Goal: Task Accomplishment & Management: Manage account settings

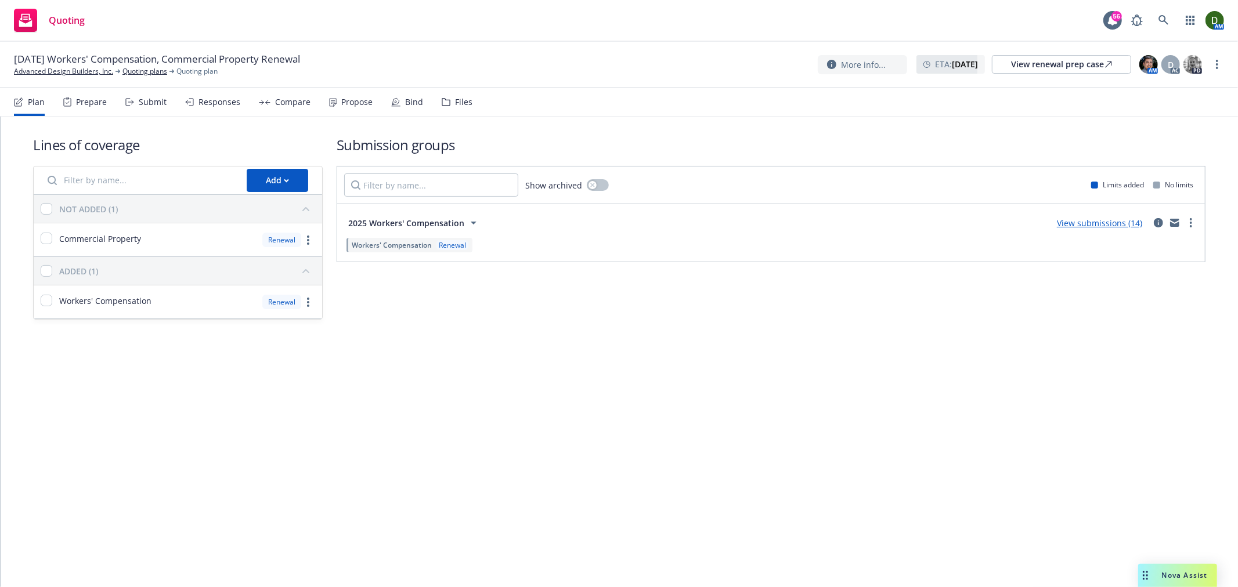
click at [455, 107] on div "Files" at bounding box center [457, 102] width 31 height 28
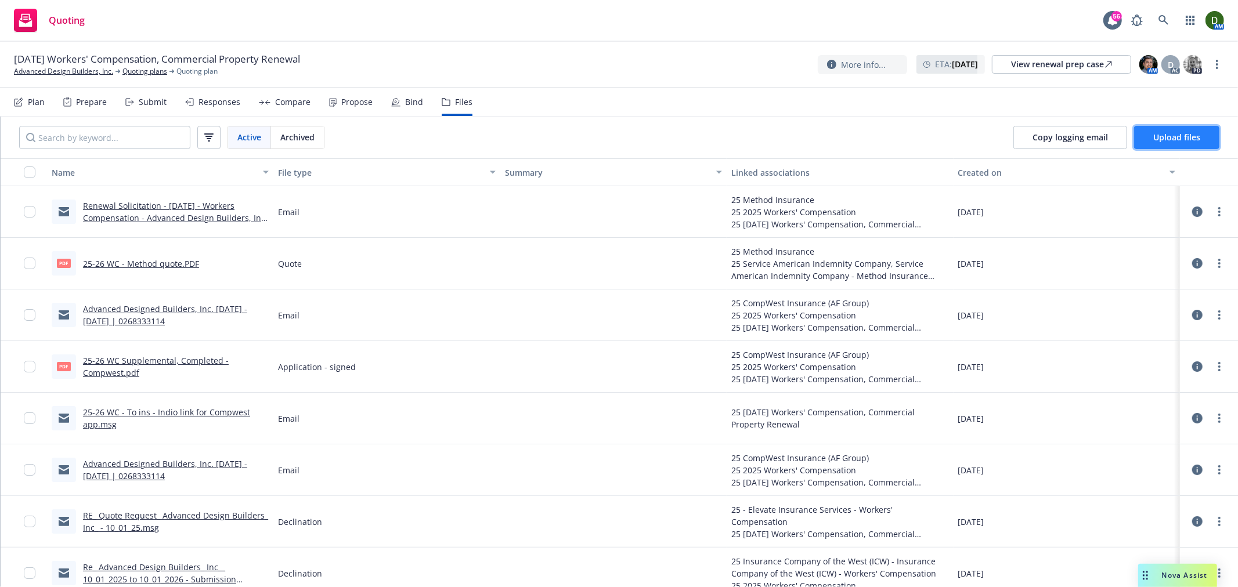
click at [1164, 142] on span "Upload files" at bounding box center [1176, 137] width 47 height 11
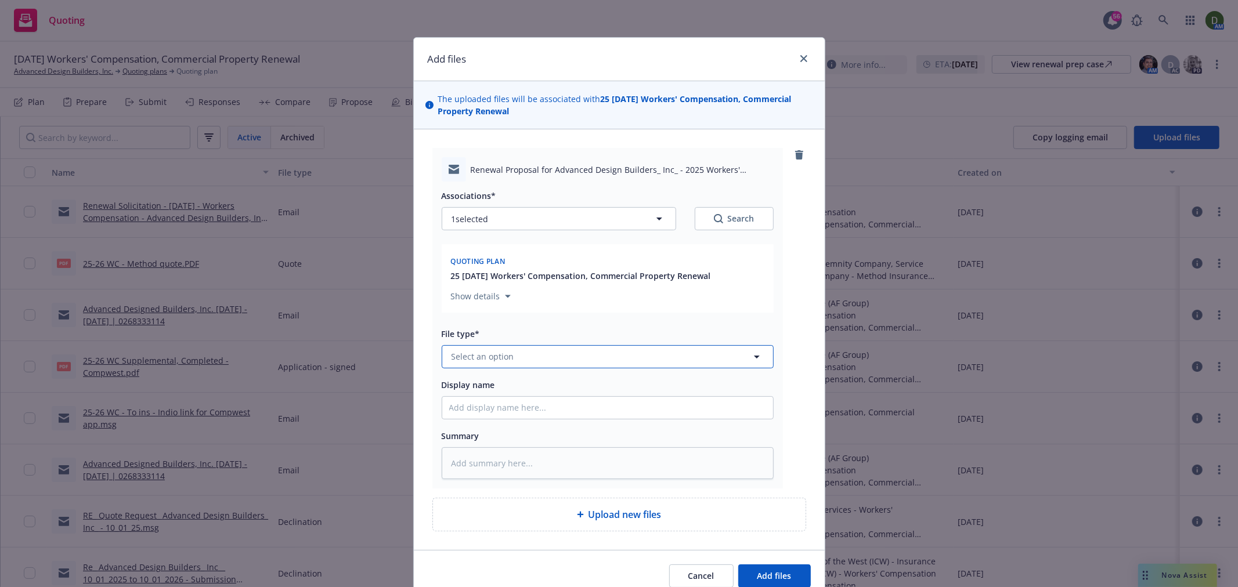
click at [533, 357] on button "Select an option" at bounding box center [608, 356] width 332 height 23
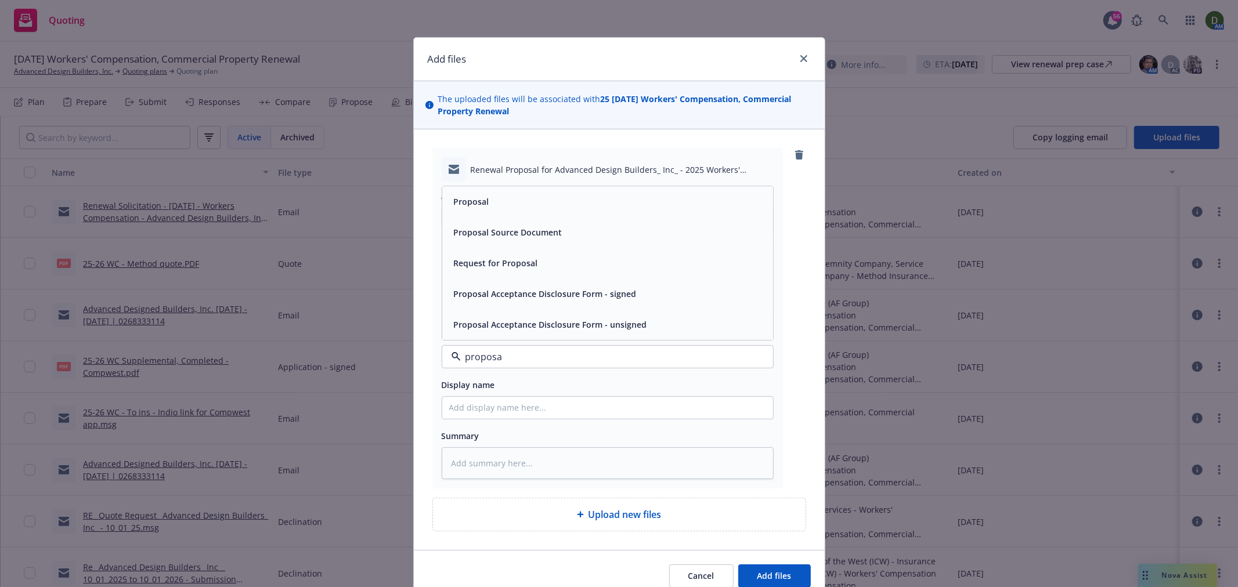
type input "proposal"
click at [605, 212] on div "Proposal" at bounding box center [607, 201] width 331 height 31
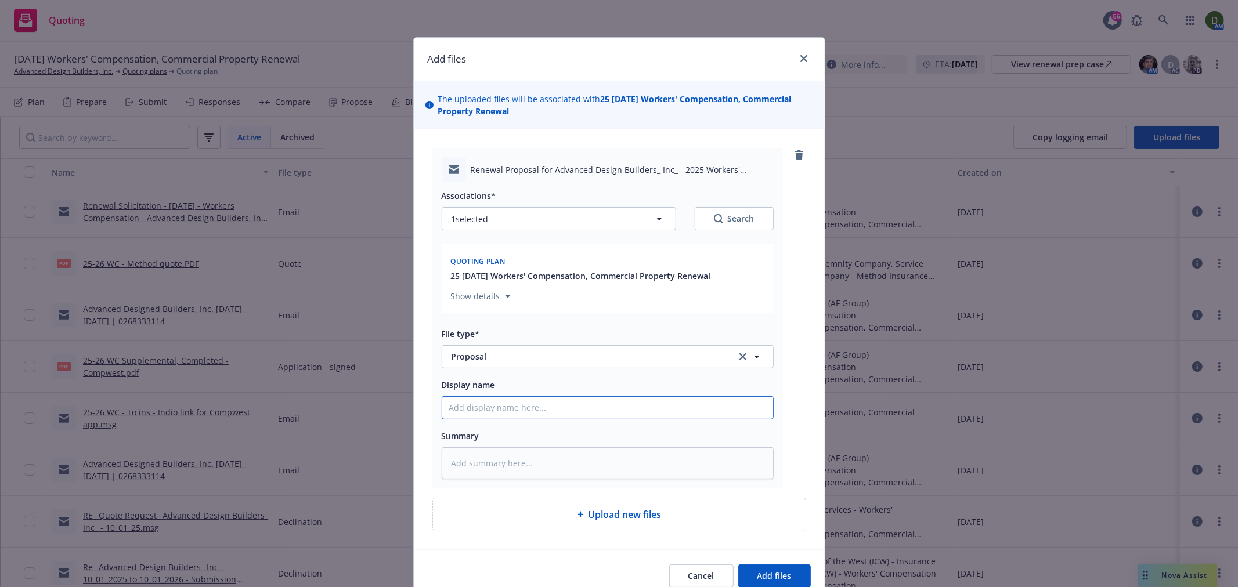
click at [524, 410] on input "Display name" at bounding box center [607, 408] width 331 height 22
type textarea "x"
type input "2"
type textarea "x"
type input "25"
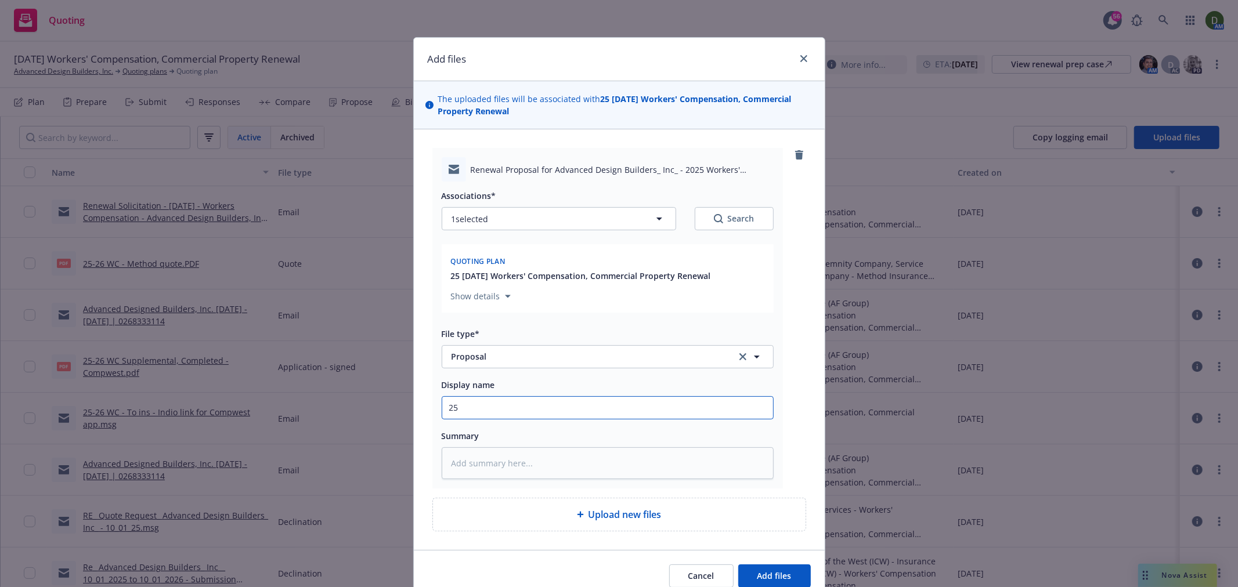
type textarea "x"
type input "25-"
type textarea "x"
type input "25-2"
type textarea "x"
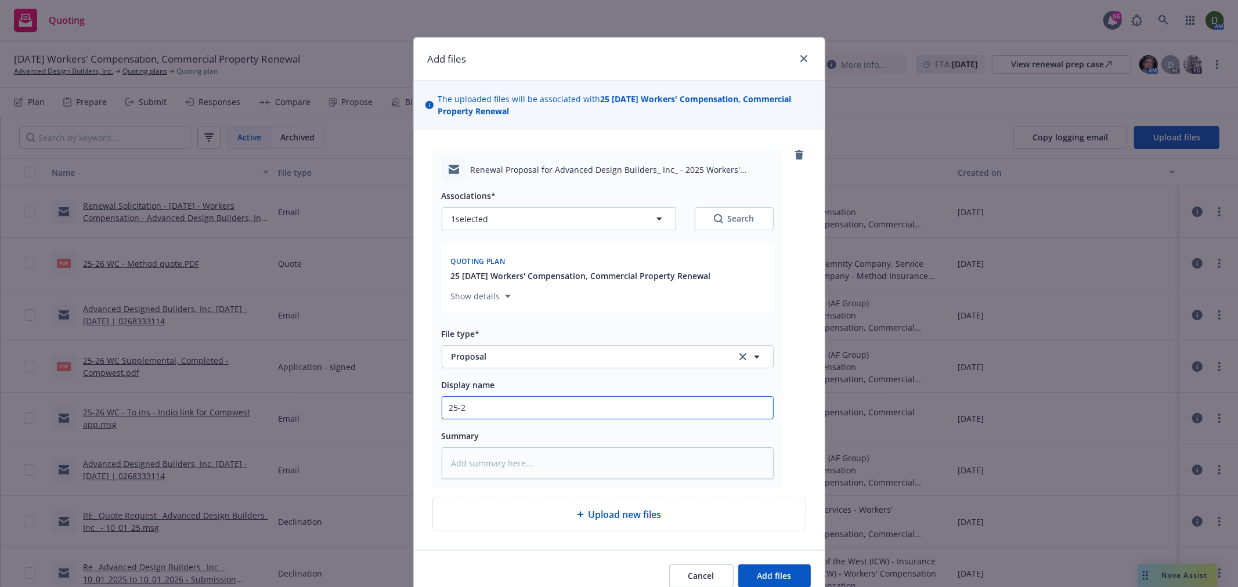
type input "25-26"
type textarea "x"
type input "25-26"
type textarea "x"
type input "25-26 W"
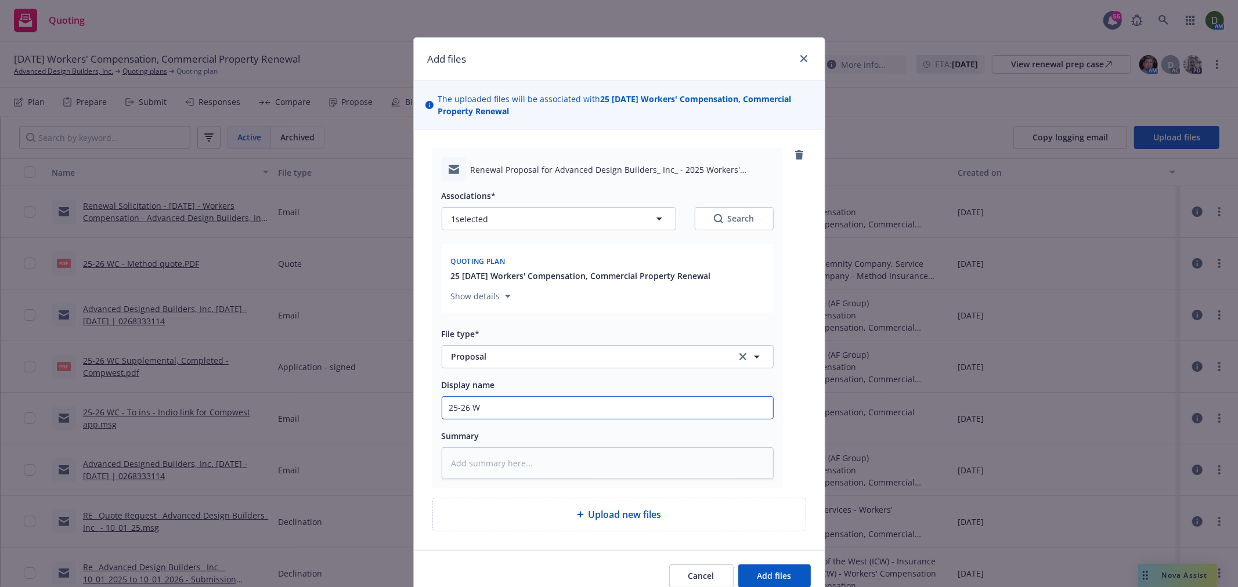
type textarea "x"
type input "25-26 WC"
type textarea "x"
type input "25-26 WC"
type textarea "x"
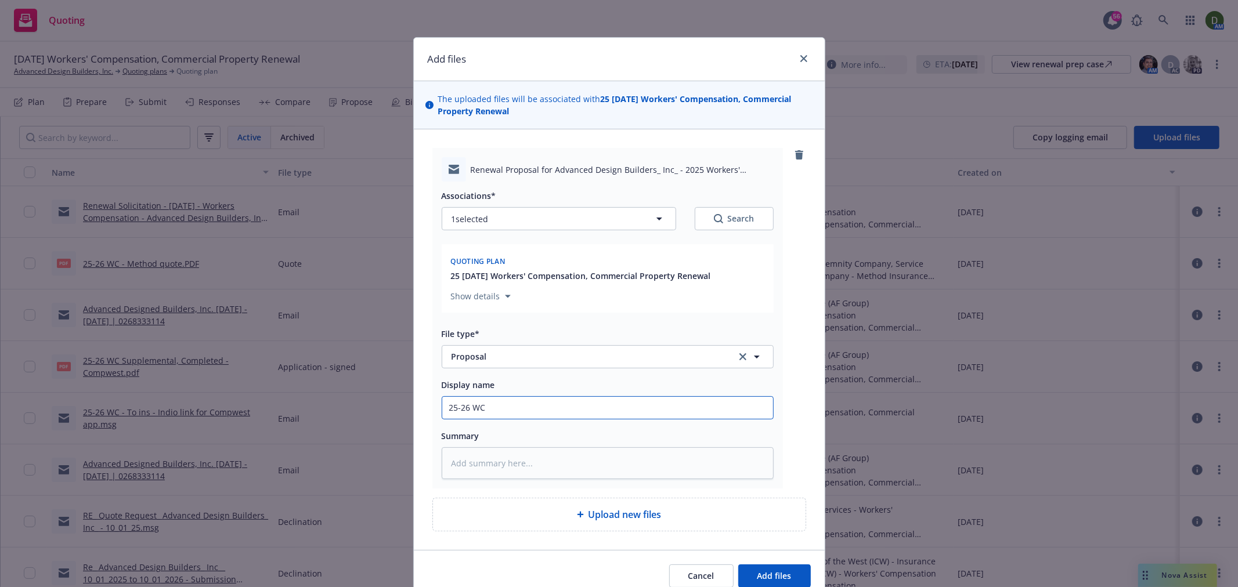
type input "25-26 WC -"
type textarea "x"
type input "25-26 WC -"
type textarea "x"
type input "25-26 WC - T"
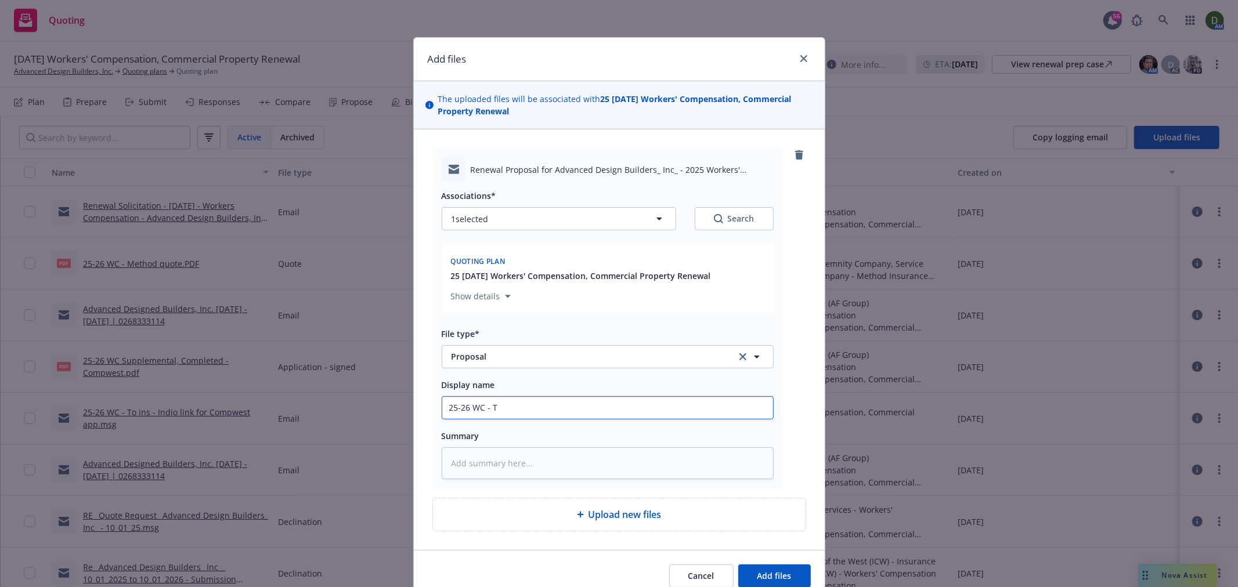
type textarea "x"
type input "25-26 WC - To"
type textarea "x"
type input "25-26 WC - To"
type textarea "x"
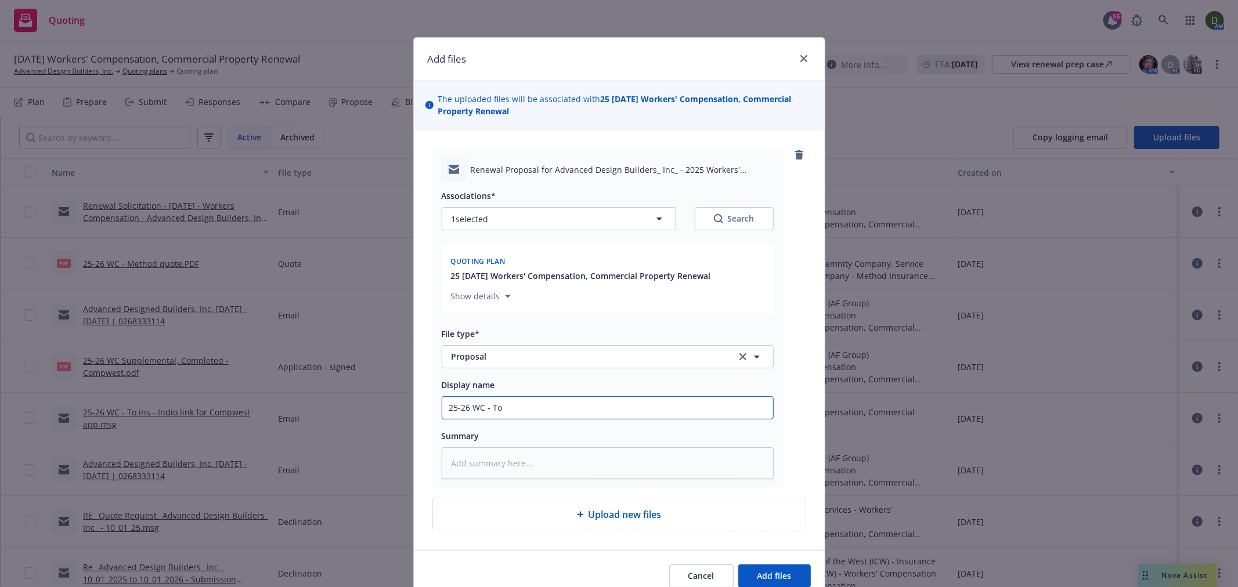
type input "25-26 WC - To i"
type textarea "x"
type input "25-26 WC - To in"
type textarea "x"
type input "25-26 WC - To ins"
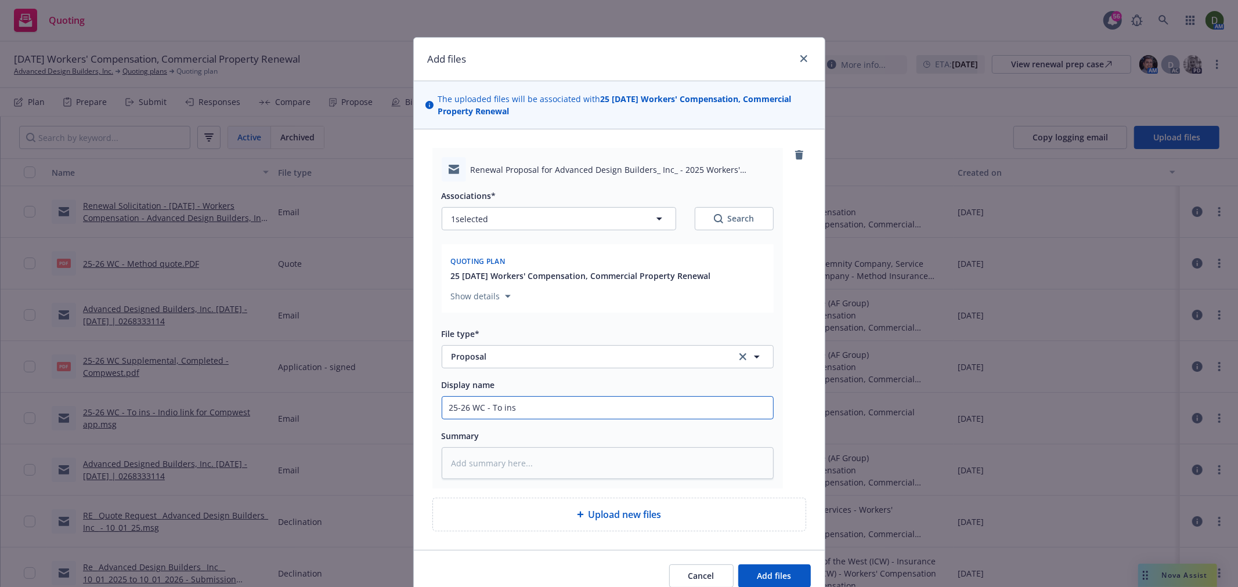
type textarea "x"
type input "25-26 WC - To ins"
type textarea "x"
type input "25-26 WC - To ins -"
type textarea "x"
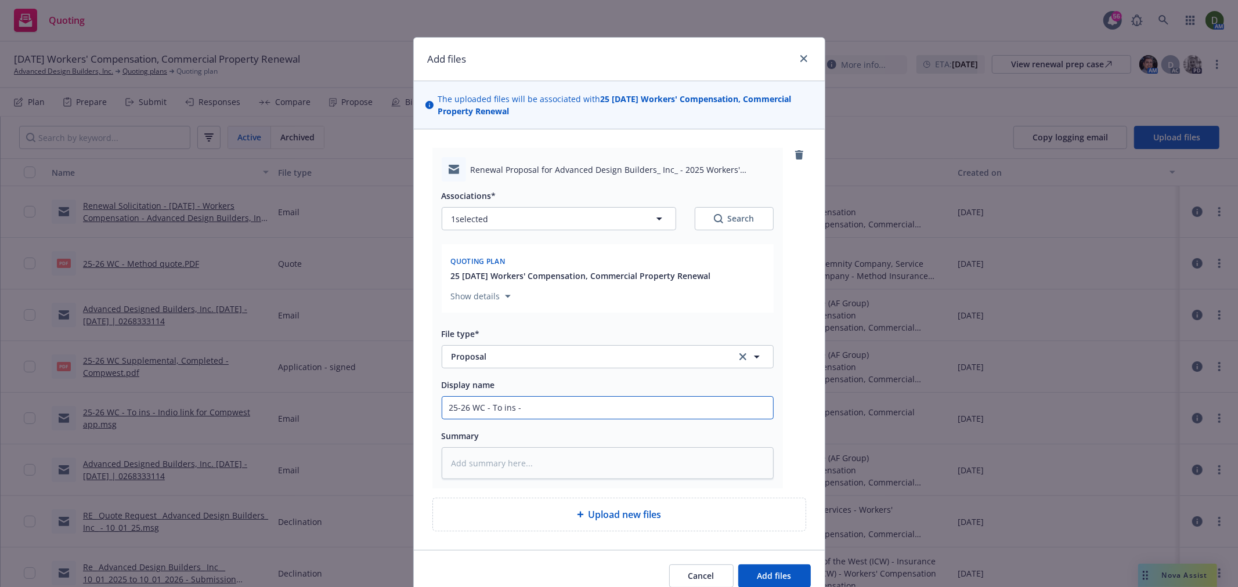
type input "25-26 WC - To ins -"
type textarea "x"
type input "25-26 WC - To ins - p"
type textarea "x"
type input "25-26 WC - To ins - pr"
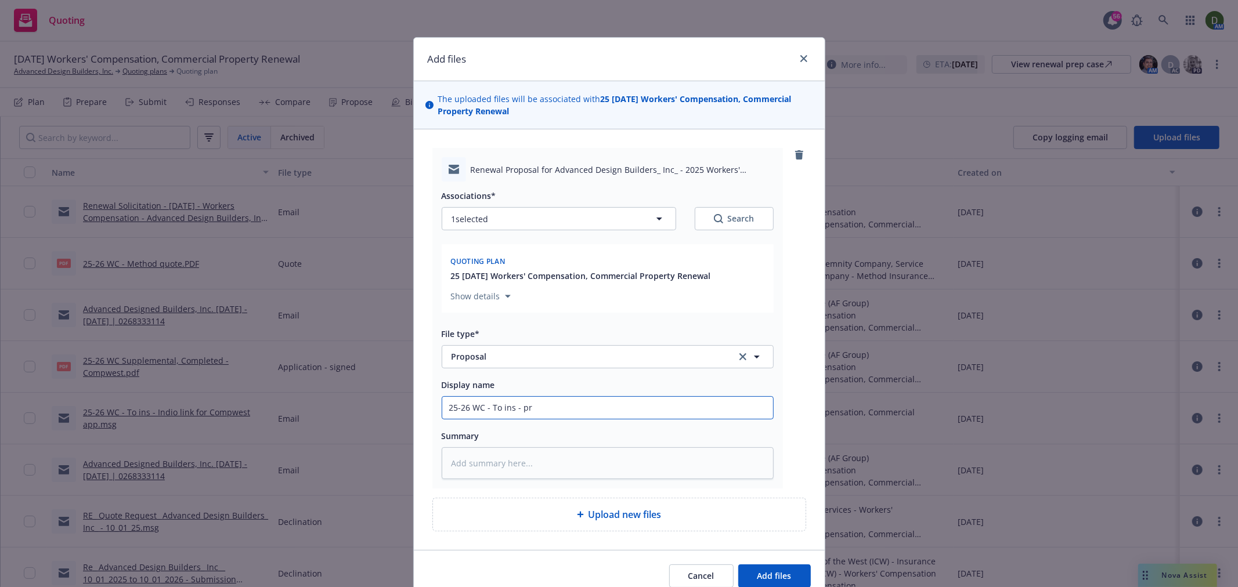
type textarea "x"
type input "25-26 WC - To ins - pro"
type textarea "x"
type input "25-26 WC - To ins - prop"
type textarea "x"
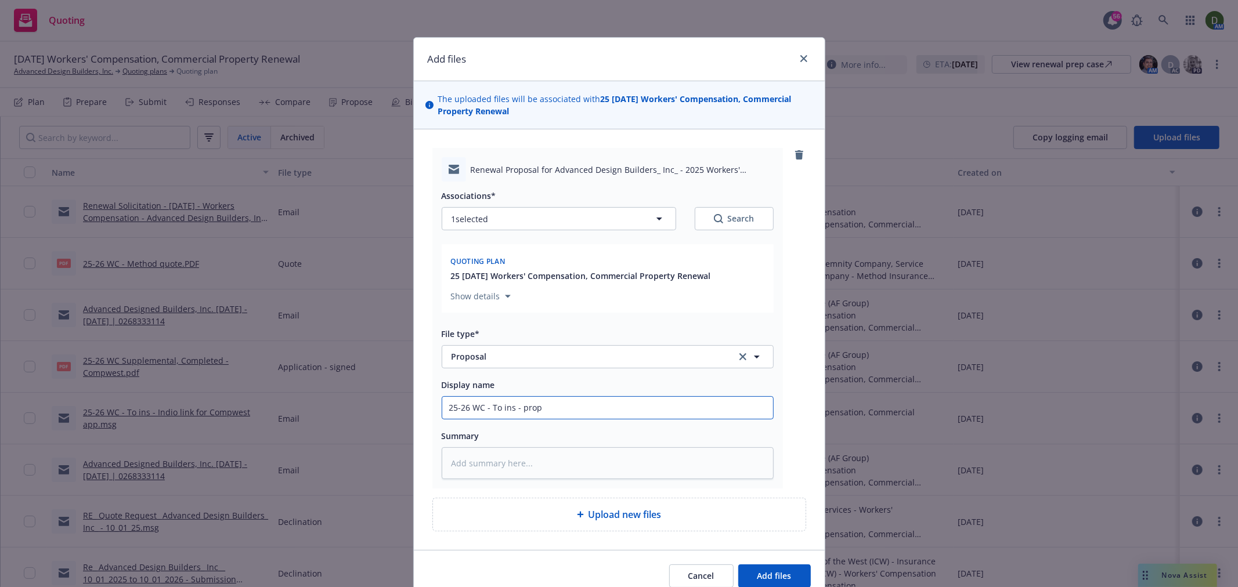
type input "25-26 WC - To ins - propo"
type textarea "x"
type input "25-26 WC - To ins - propos"
type textarea "x"
type input "25-26 WC - To ins - proposa"
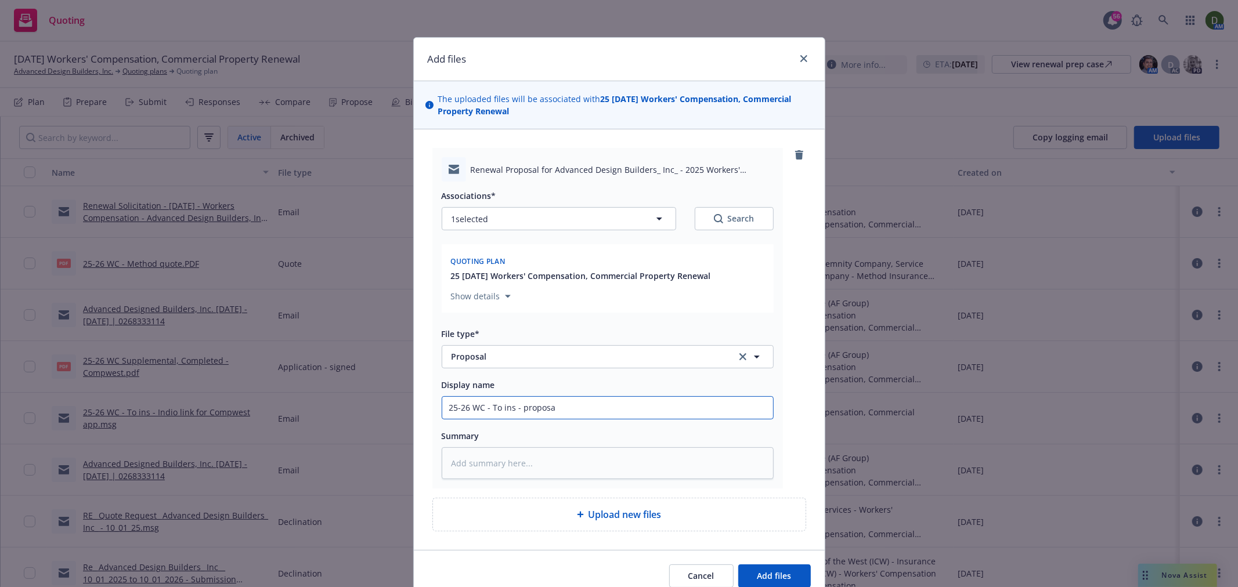
type textarea "x"
type input "25-26 WC - To ins - proposal"
type textarea "x"
type input "25-26 WC - To ins - proposal"
type textarea "x"
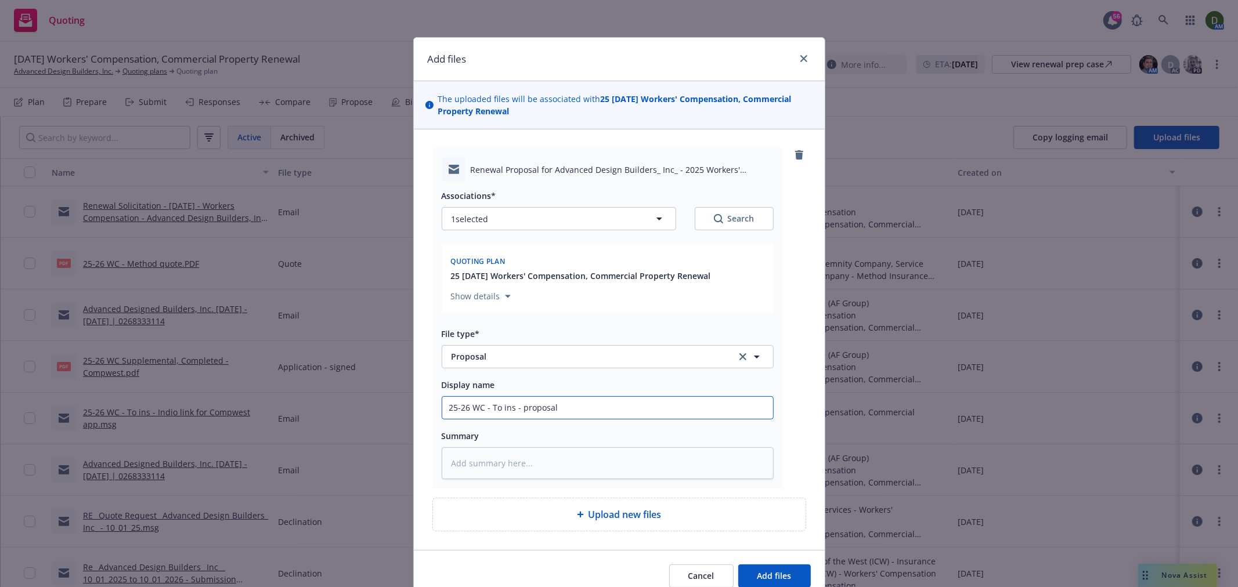
type input "25-26 WC - To ins - proposal l"
type textarea "x"
type input "25-26 WC - To ins - proposal li"
type textarea "x"
type input "25-26 WC - To ins - proposal lin"
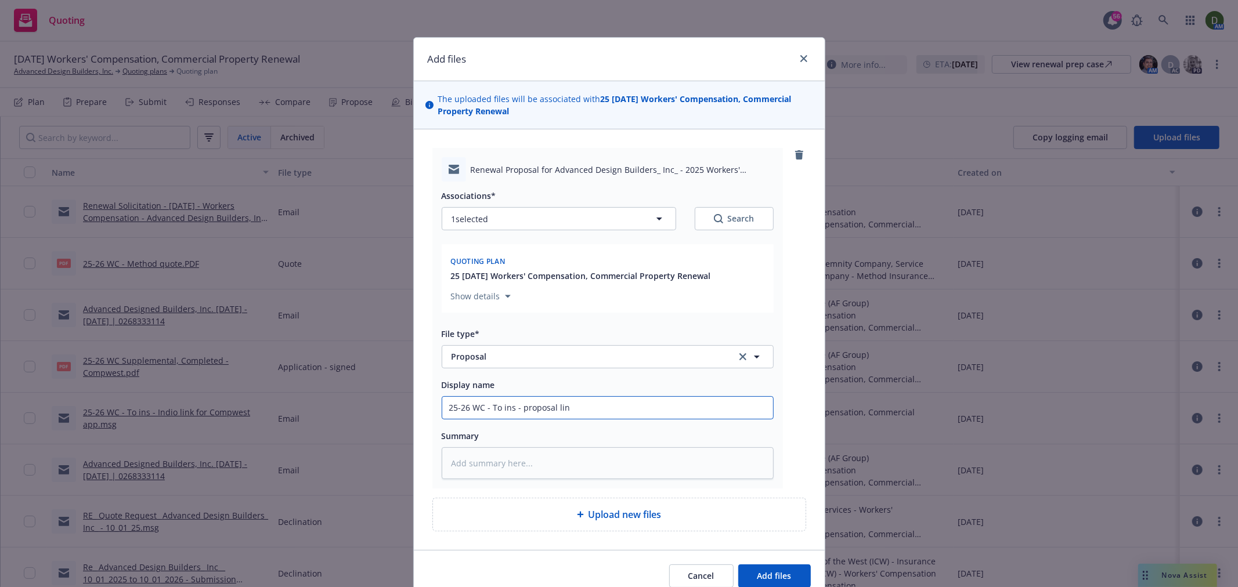
type textarea "x"
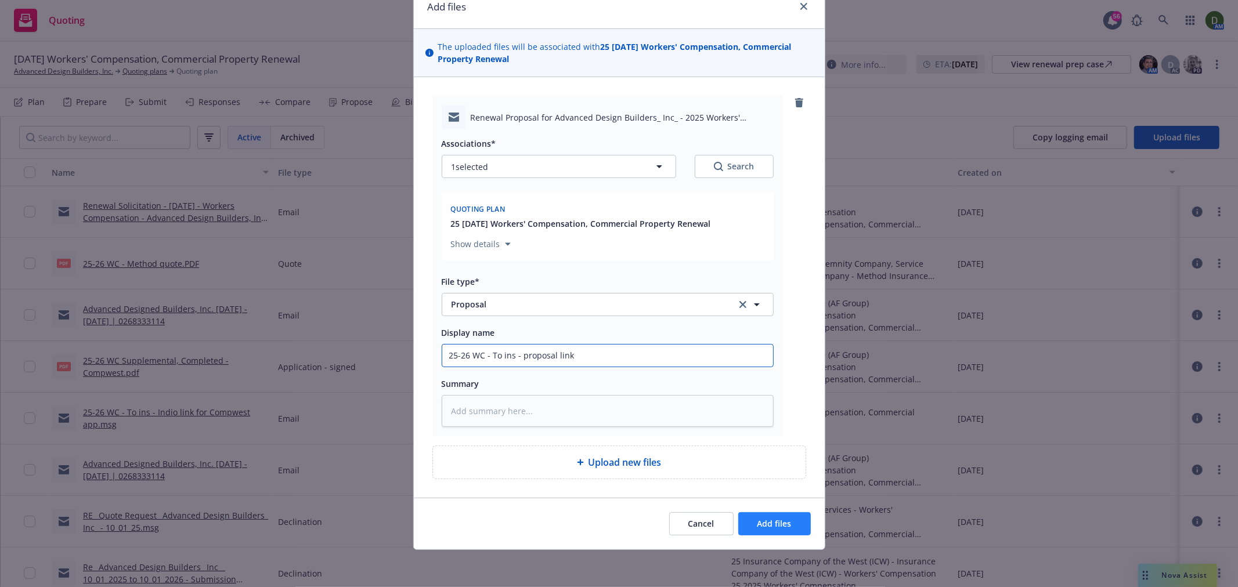
type input "25-26 WC - To ins - proposal link"
click at [770, 520] on span "Add files" at bounding box center [774, 523] width 34 height 11
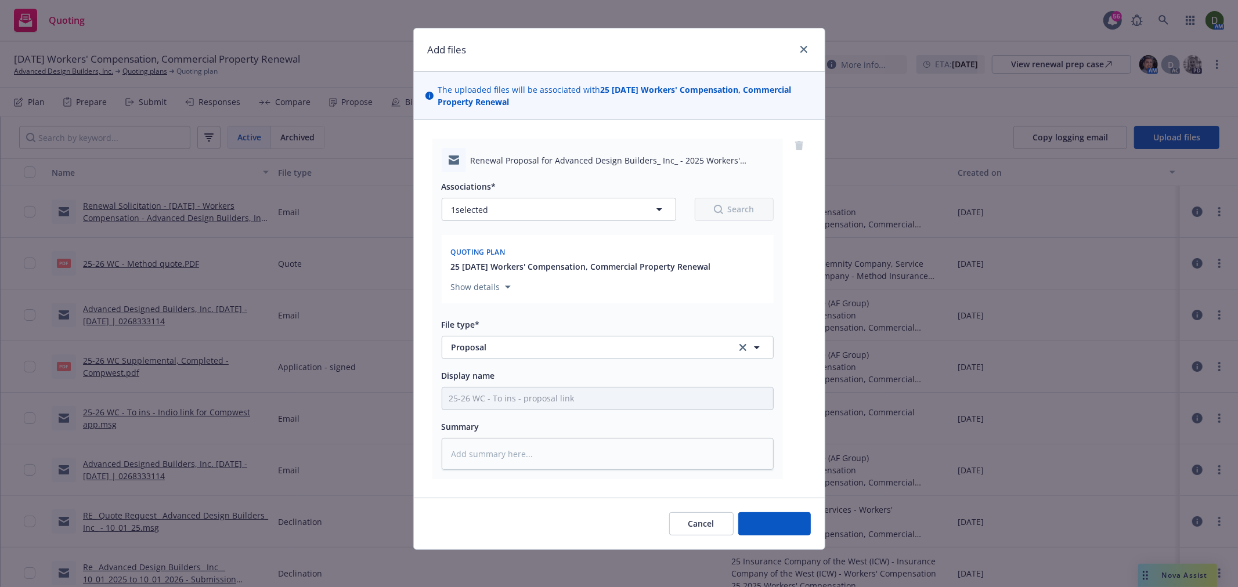
type textarea "x"
